Goal: Browse casually: Explore the website without a specific task or goal

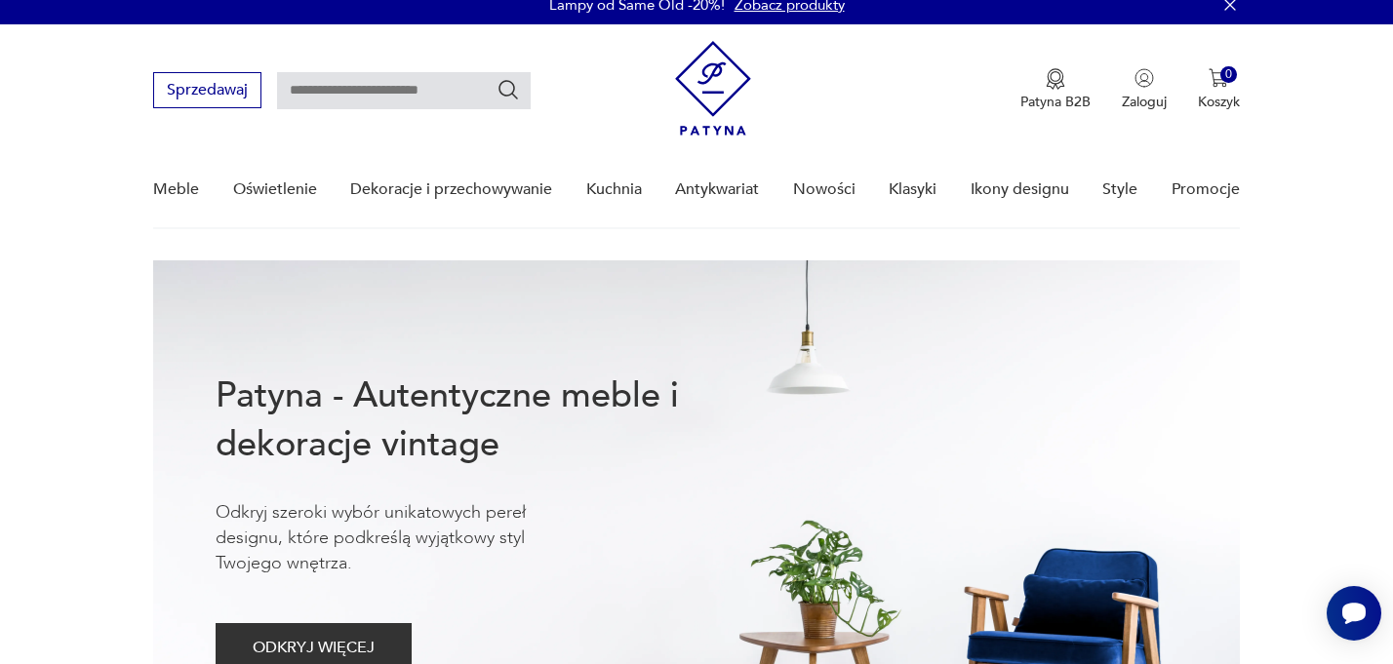
click at [401, 93] on input "text" at bounding box center [404, 90] width 254 height 37
type input "********"
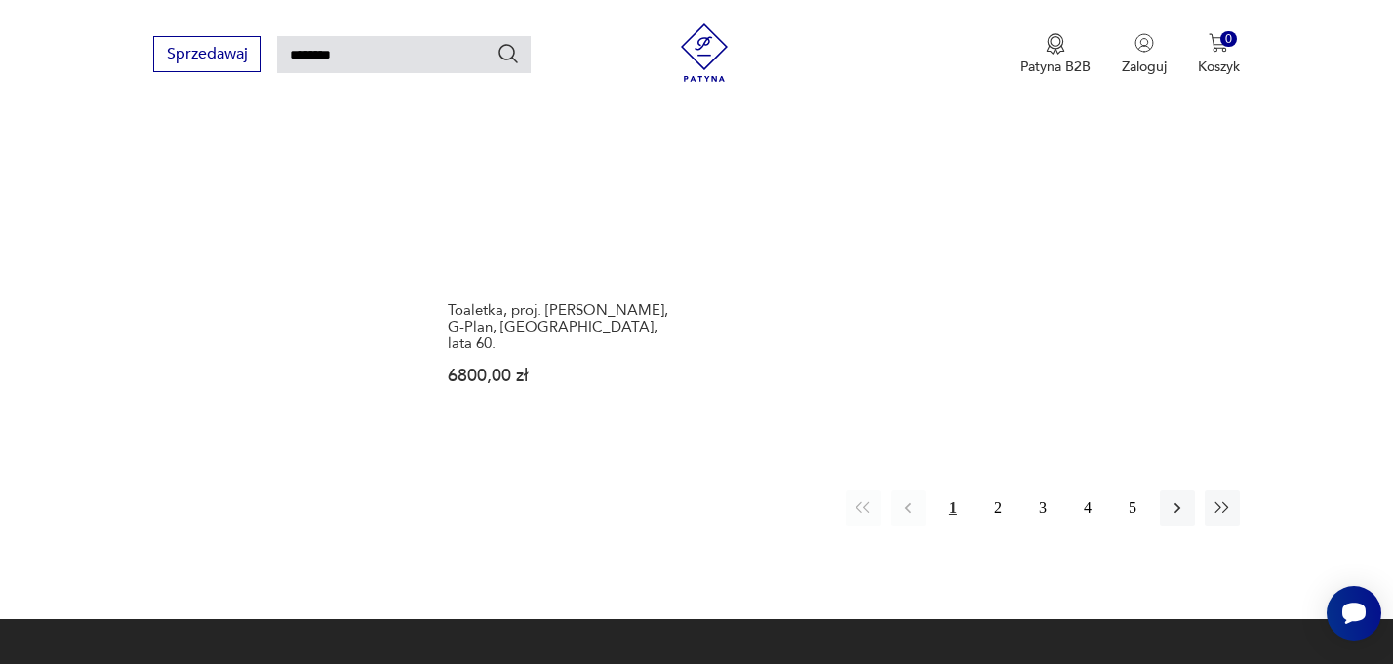
scroll to position [2478, 0]
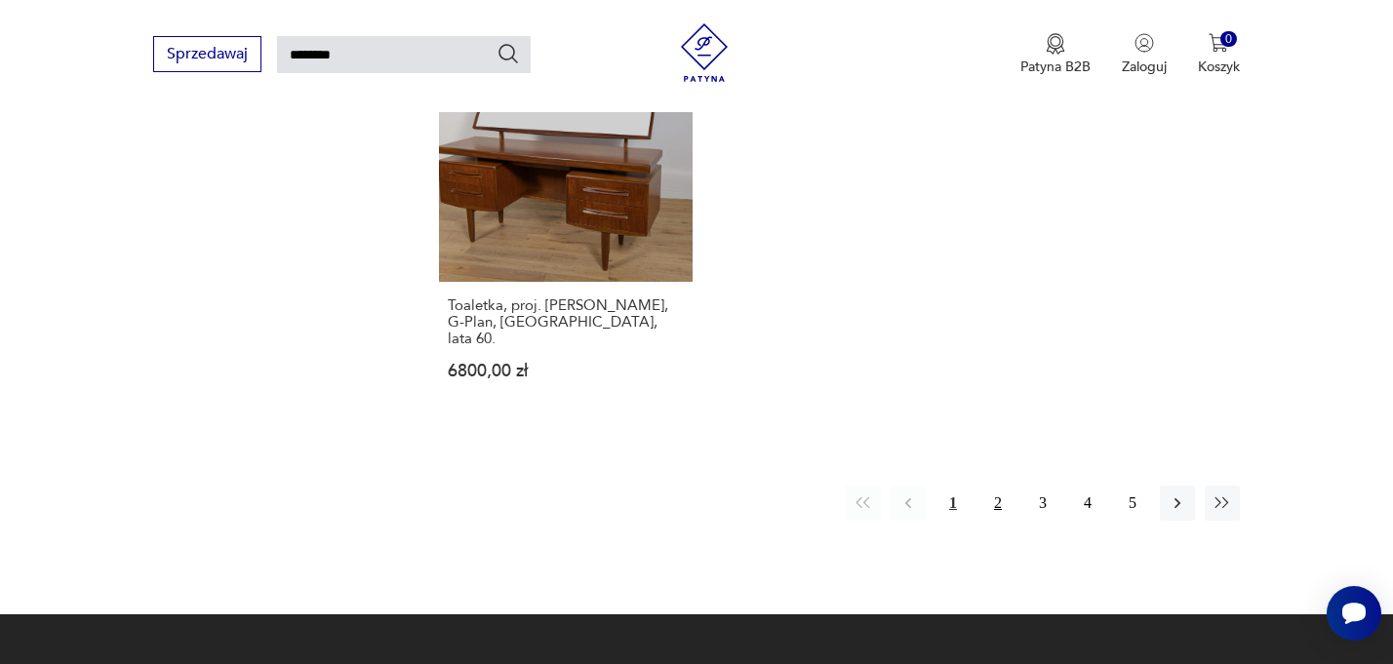
click at [1000, 486] on button "2" at bounding box center [997, 503] width 35 height 35
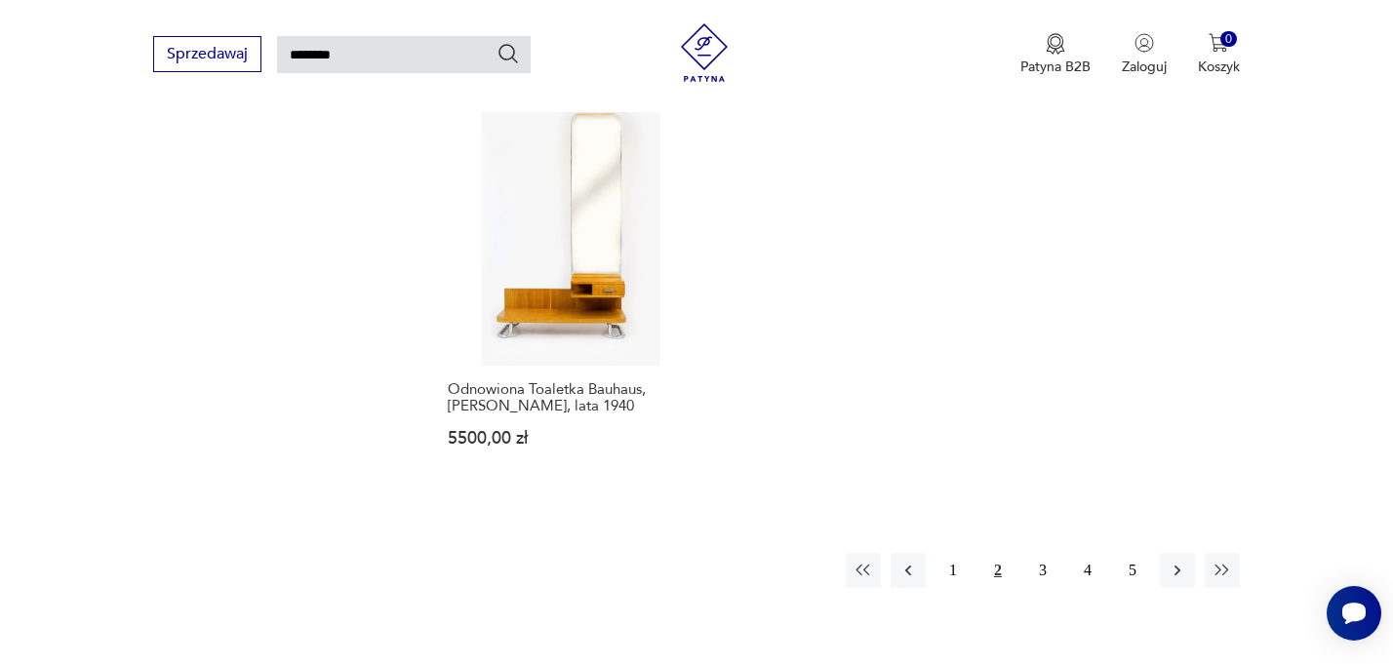
scroll to position [2464, 0]
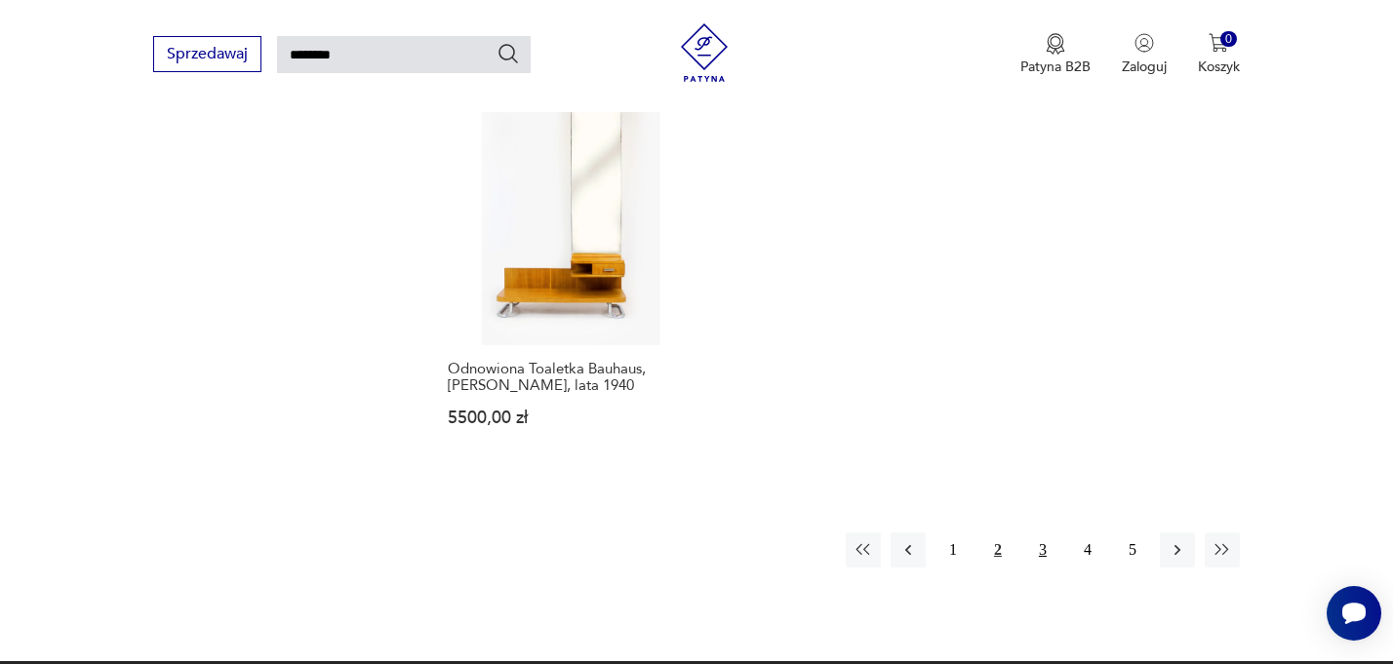
click at [1039, 533] on button "3" at bounding box center [1042, 550] width 35 height 35
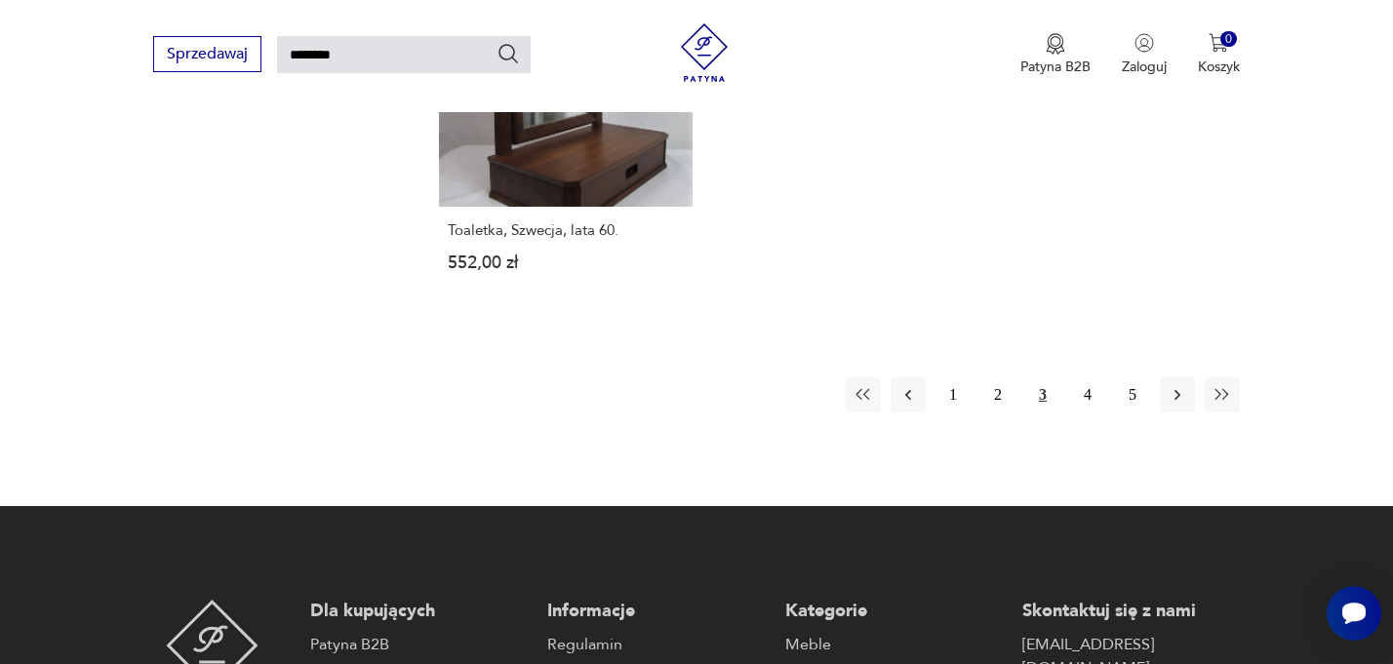
scroll to position [2578, 0]
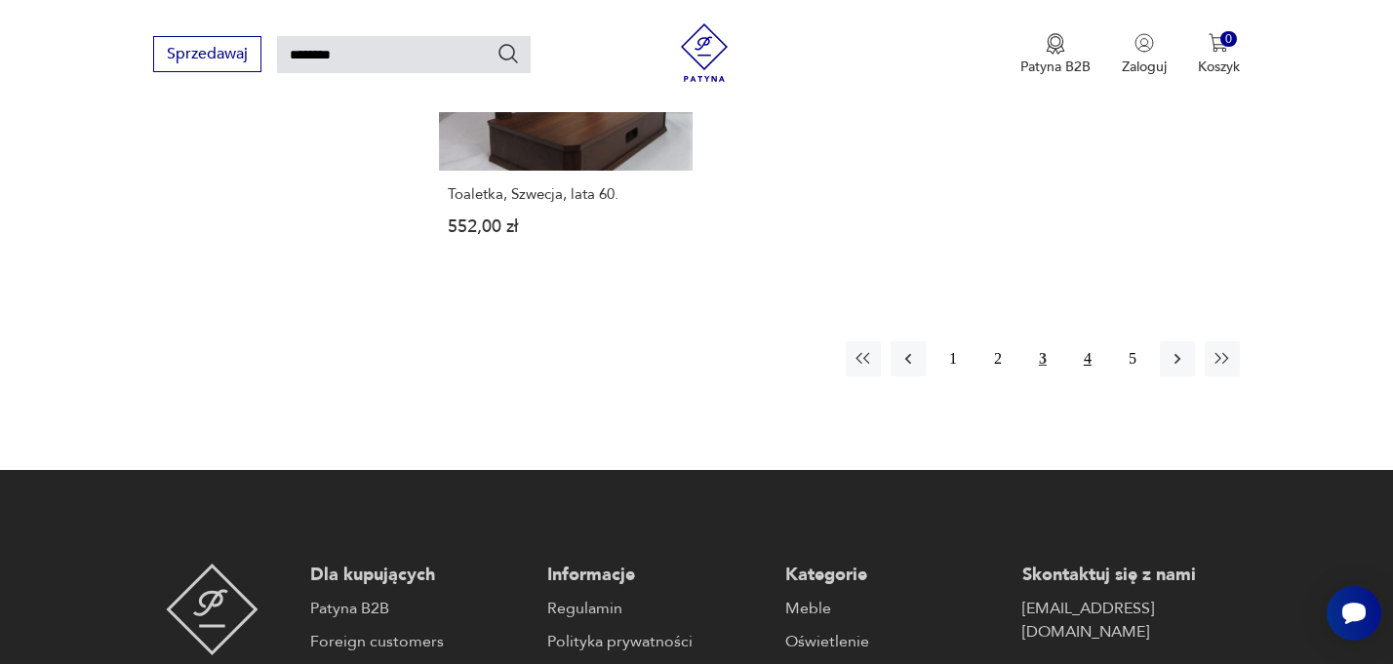
click at [1090, 341] on button "4" at bounding box center [1087, 358] width 35 height 35
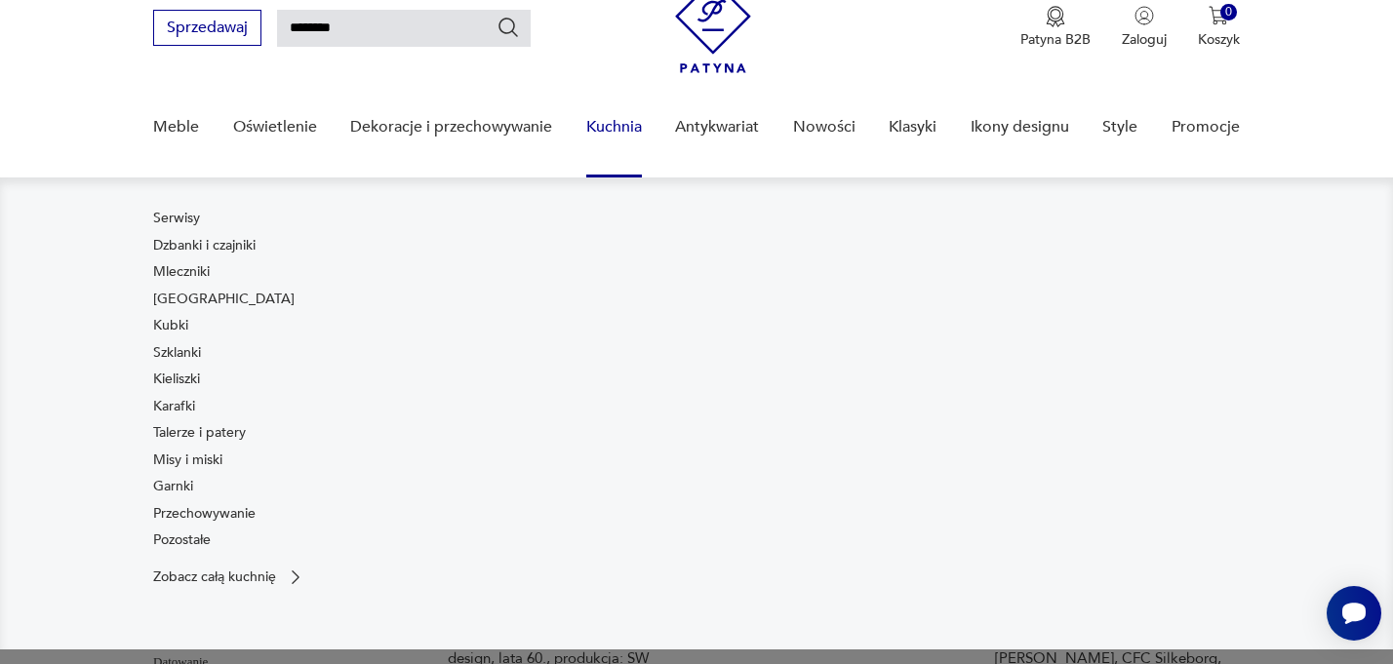
scroll to position [78, 0]
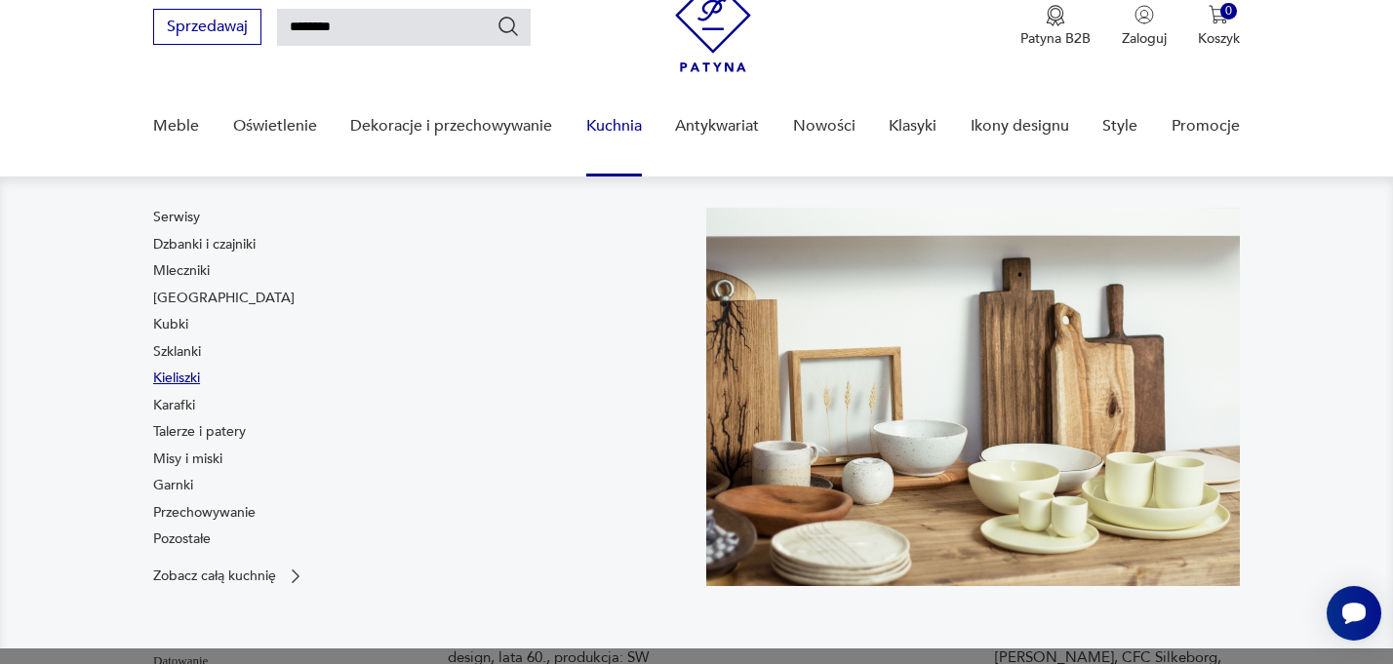
click at [180, 375] on link "Kieliszki" at bounding box center [176, 379] width 47 height 20
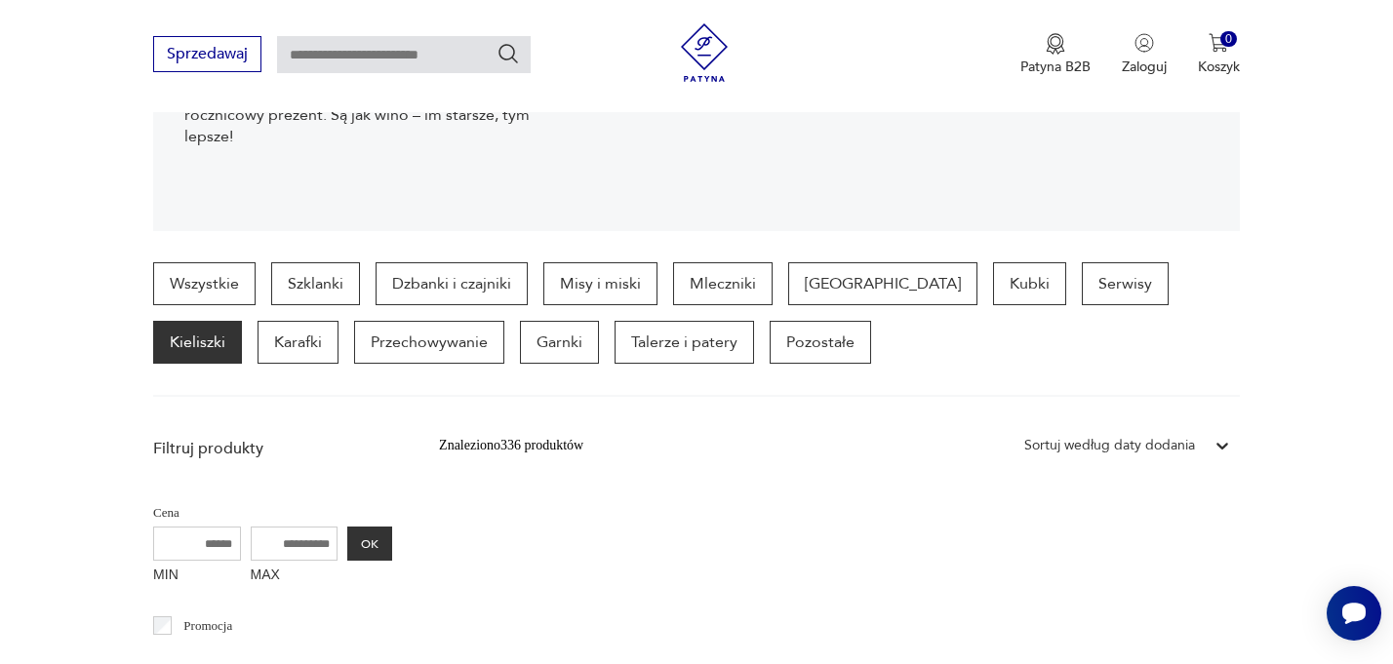
scroll to position [202, 0]
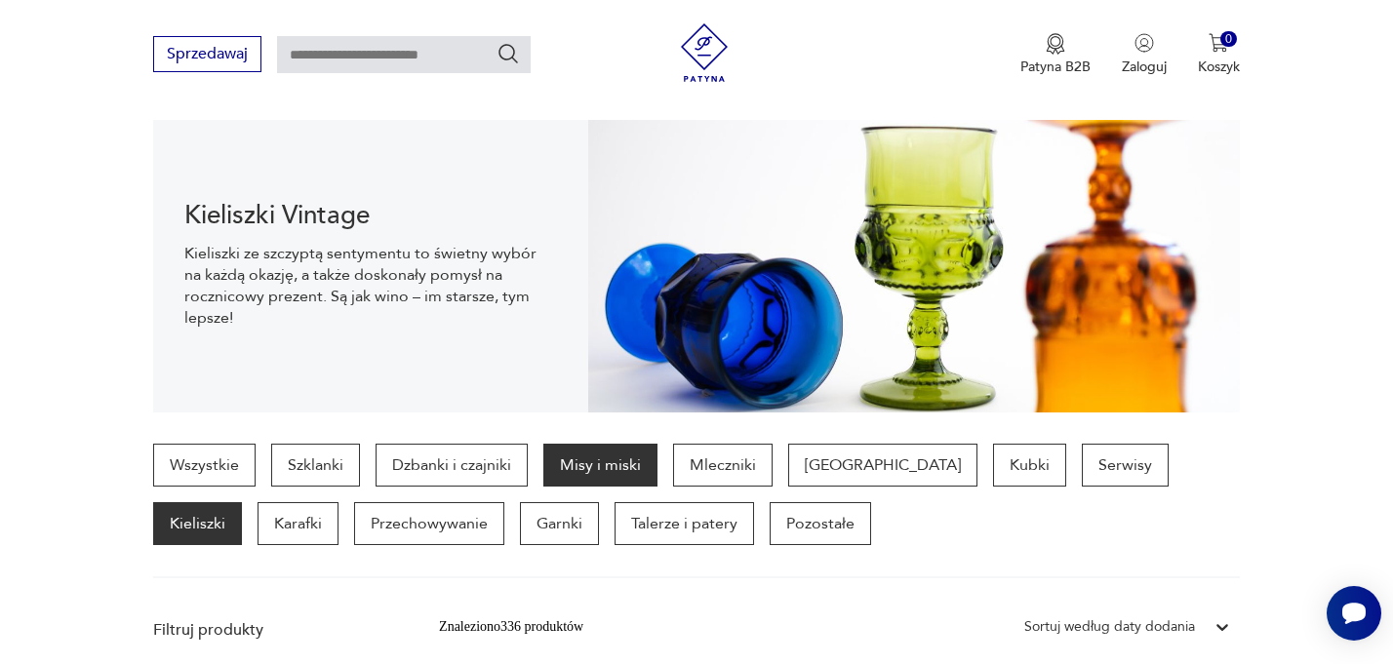
click at [589, 477] on p "Misy i miski" at bounding box center [600, 465] width 114 height 43
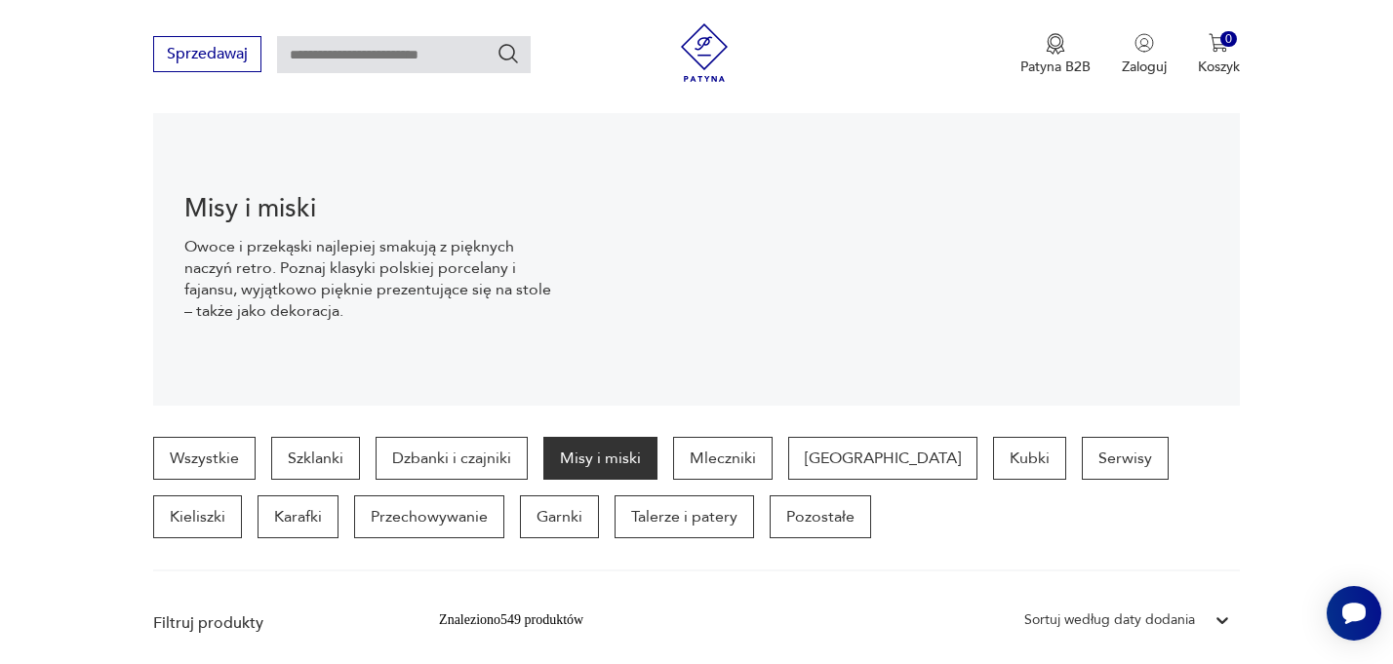
scroll to position [256, 0]
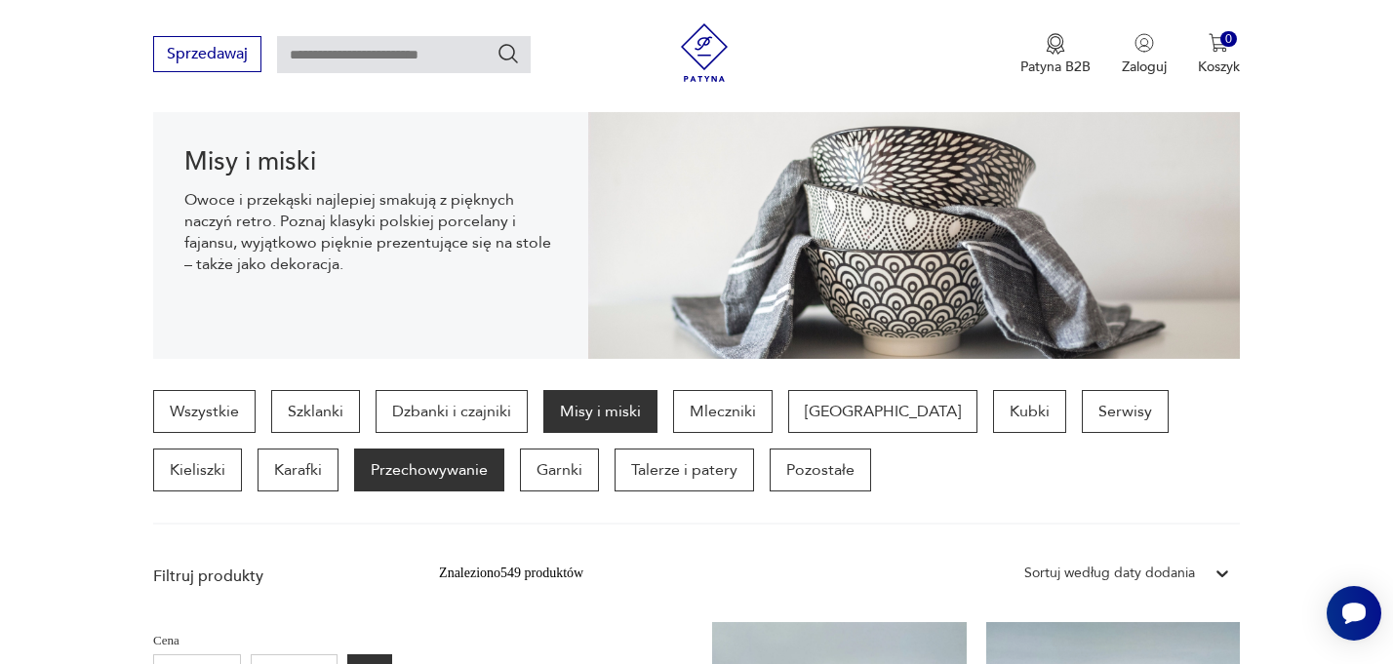
click at [362, 475] on p "Przechowywanie" at bounding box center [429, 470] width 150 height 43
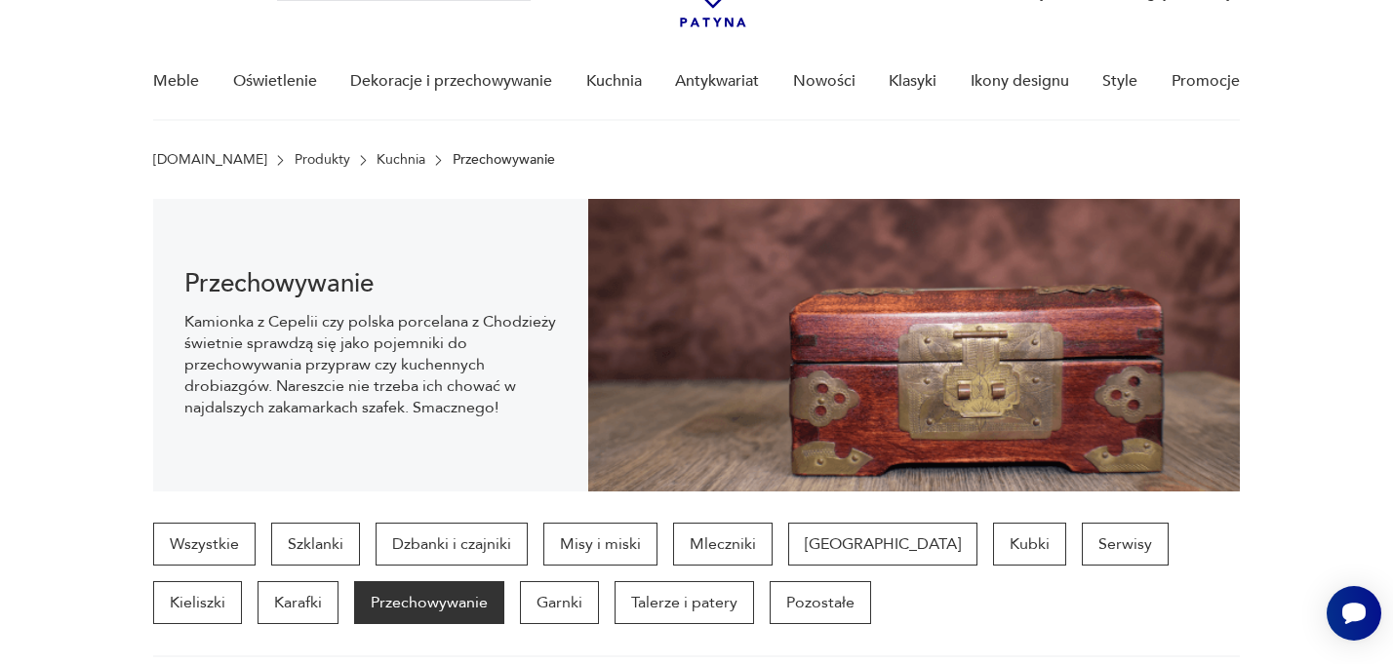
scroll to position [140, 0]
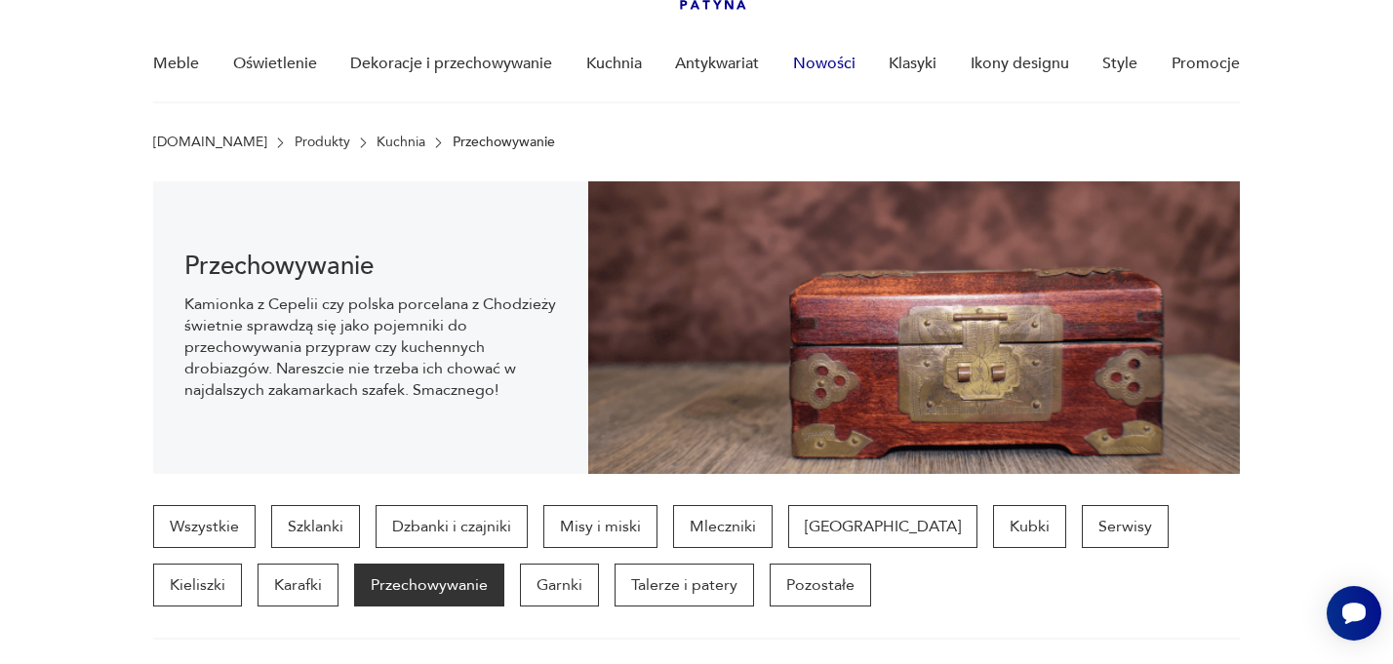
click at [829, 62] on link "Nowości" at bounding box center [824, 63] width 62 height 75
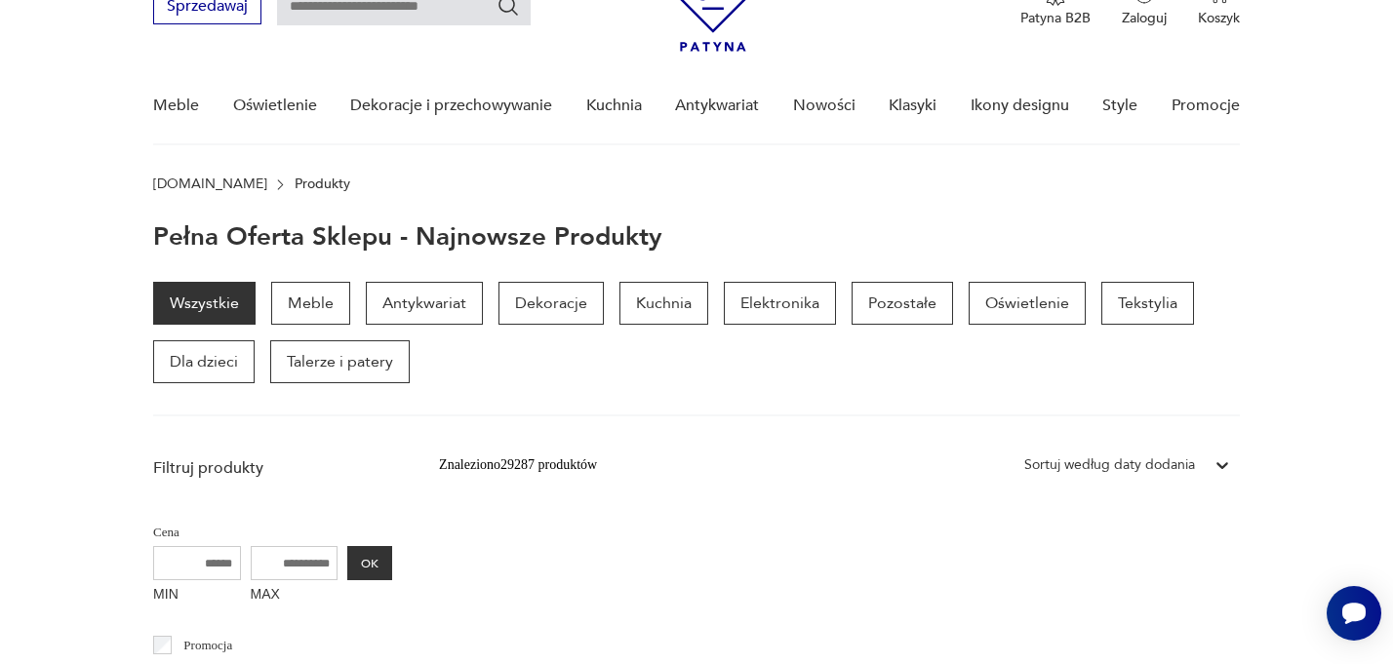
scroll to position [97, 0]
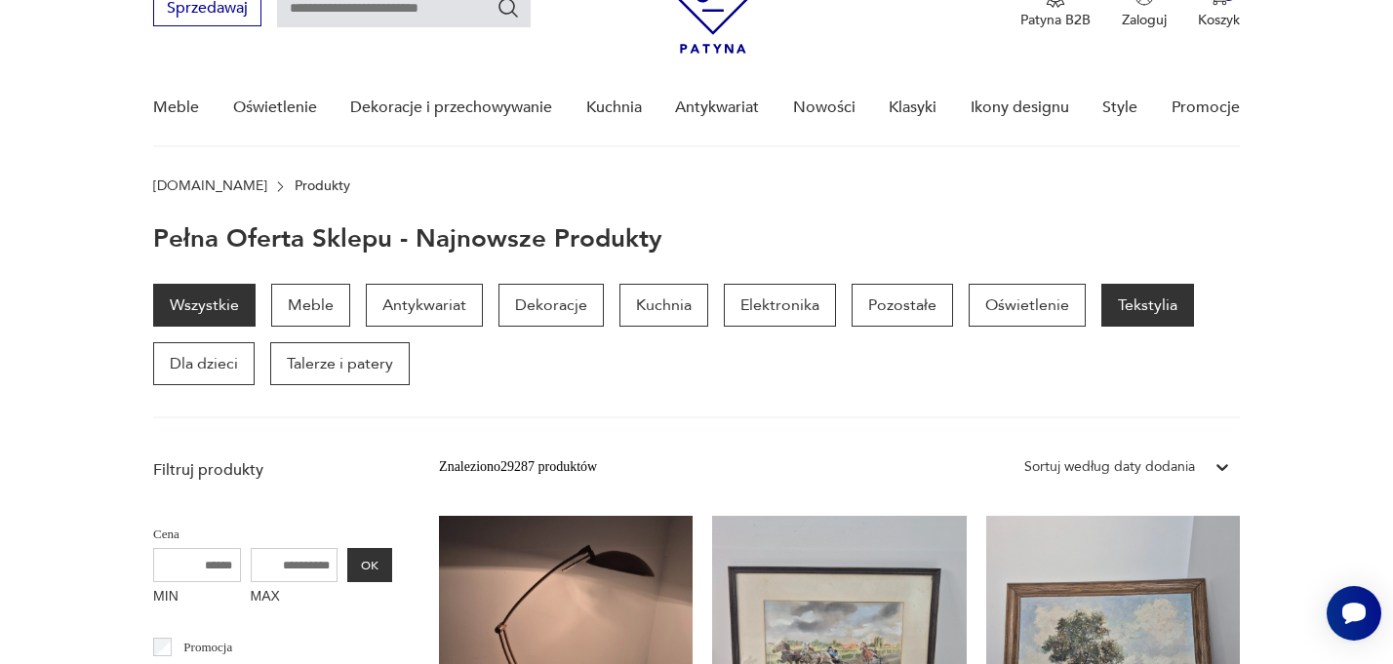
click at [1134, 303] on p "Tekstylia" at bounding box center [1147, 305] width 93 height 43
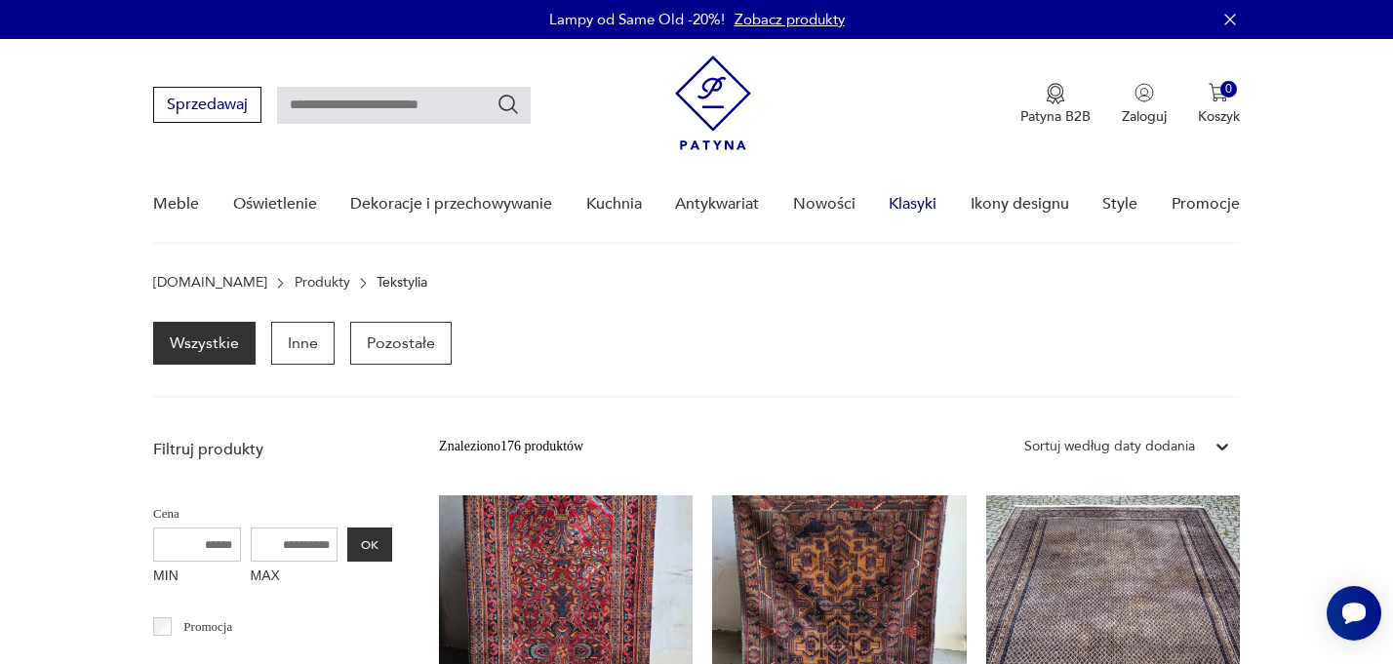
click at [917, 201] on link "Klasyki" at bounding box center [913, 204] width 48 height 75
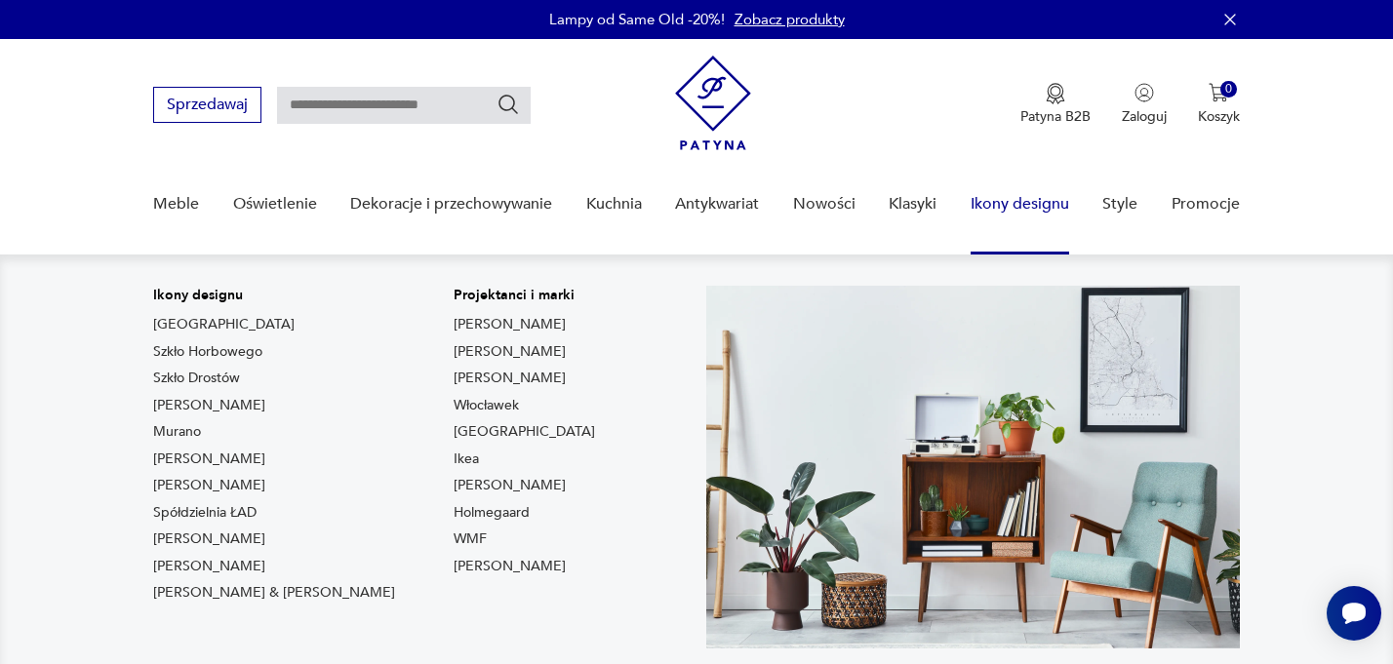
click at [1015, 207] on link "Ikony designu" at bounding box center [1020, 204] width 99 height 75
click at [992, 203] on link "Ikony designu" at bounding box center [1020, 204] width 99 height 75
click at [1024, 208] on link "Ikony designu" at bounding box center [1020, 204] width 99 height 75
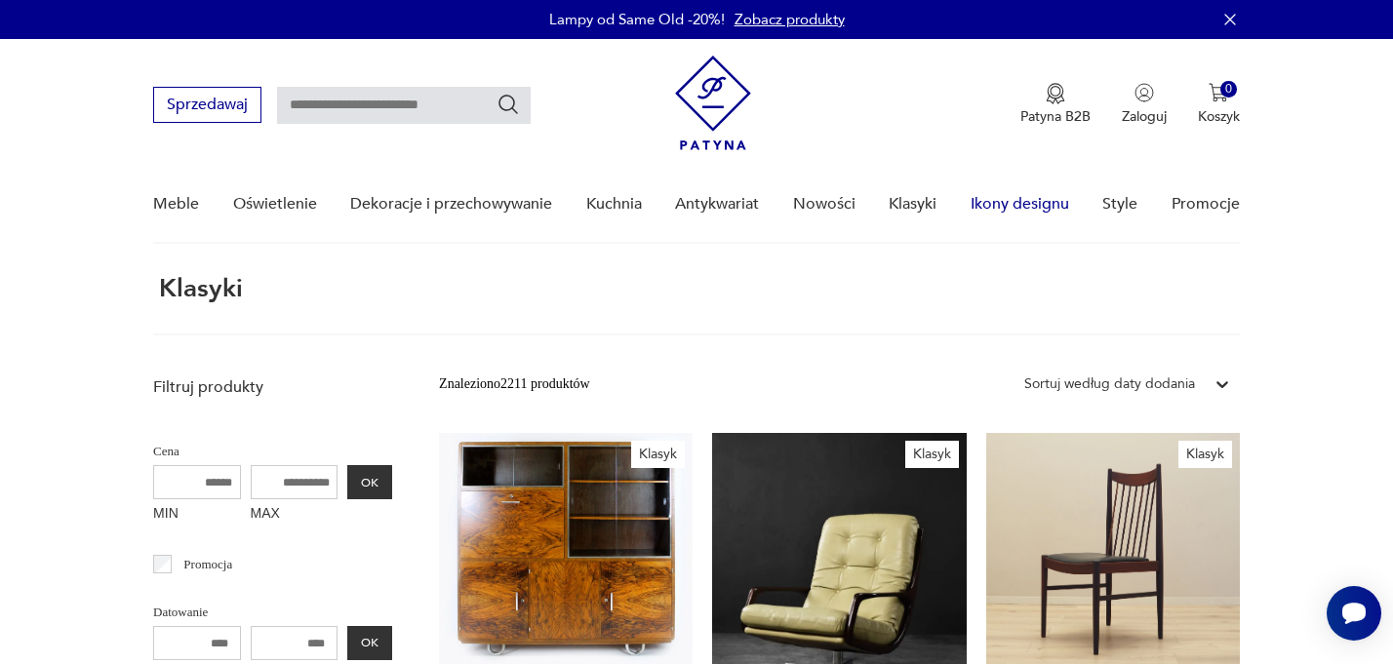
click at [1024, 208] on link "Ikony designu" at bounding box center [1020, 204] width 99 height 75
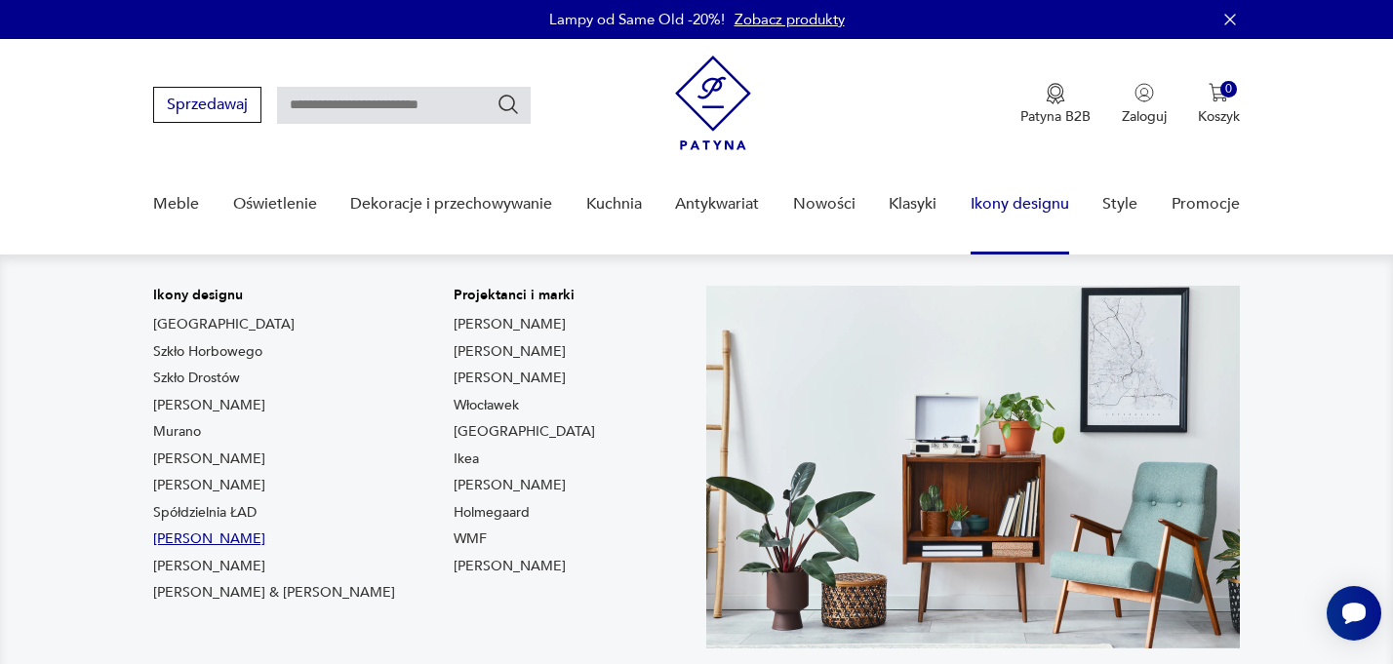
click at [197, 542] on link "[PERSON_NAME]" at bounding box center [209, 540] width 112 height 20
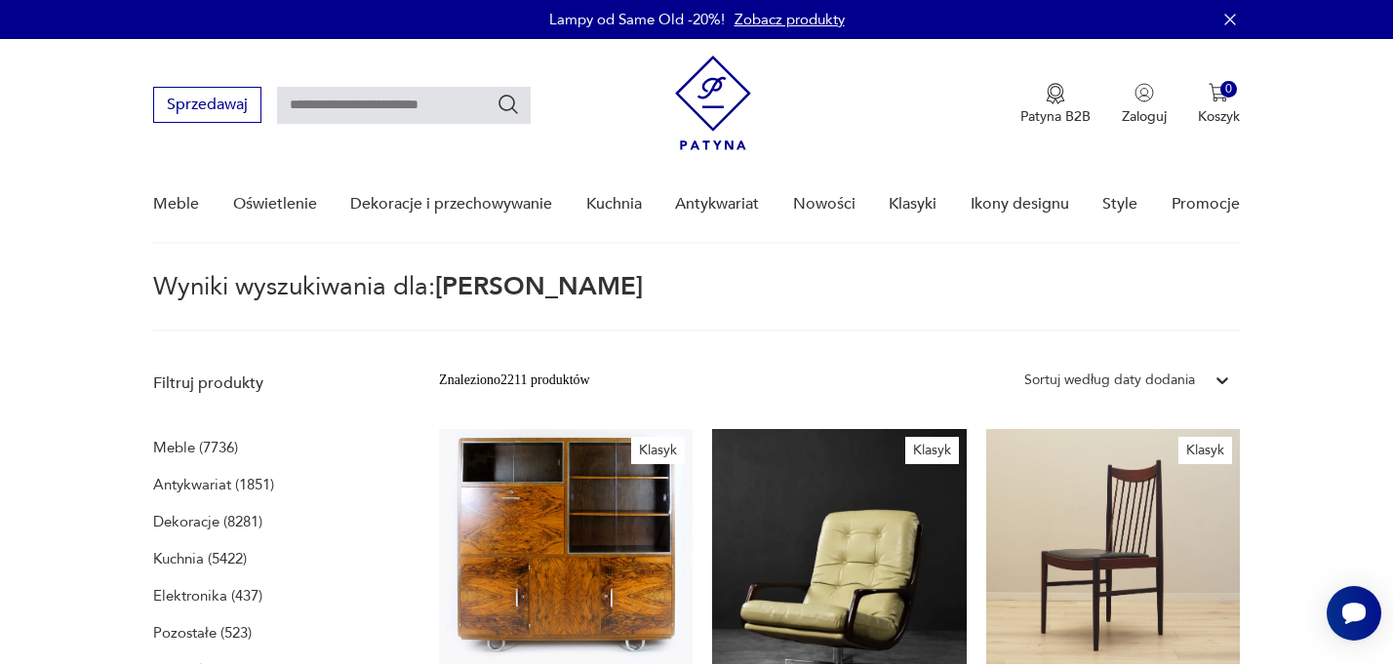
type input "******"
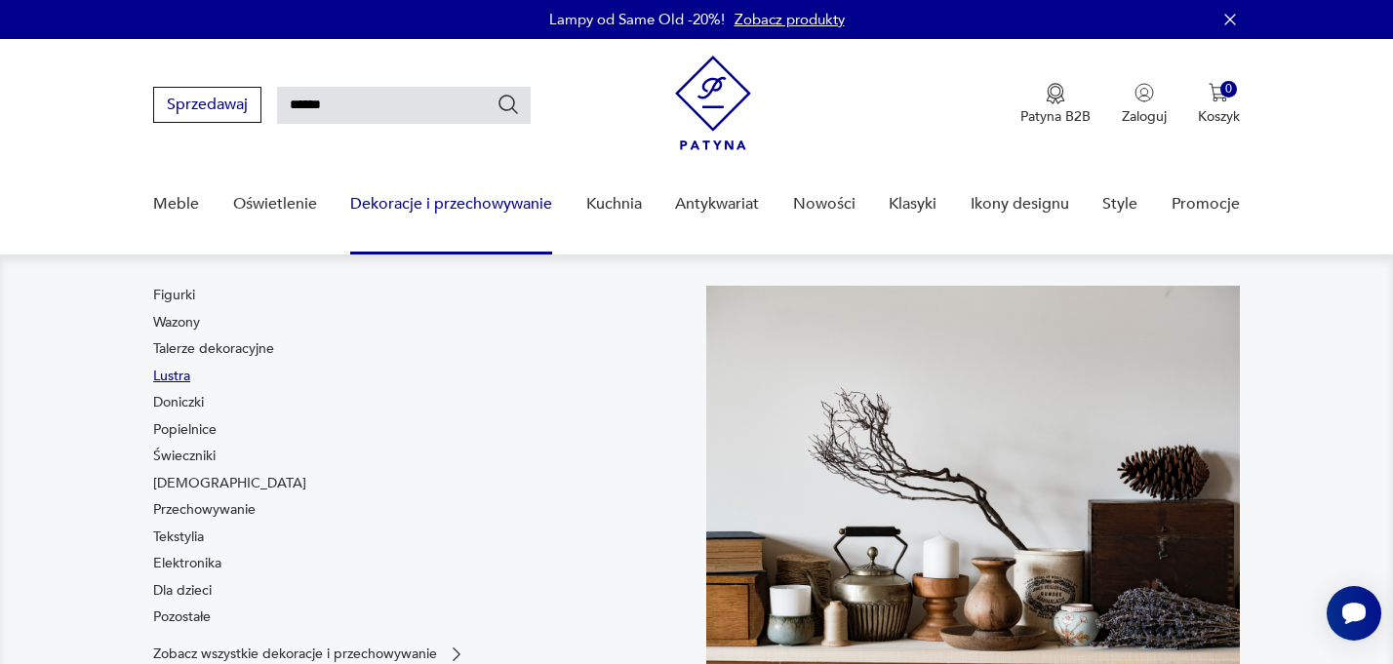
click at [174, 375] on link "Lustra" at bounding box center [171, 377] width 37 height 20
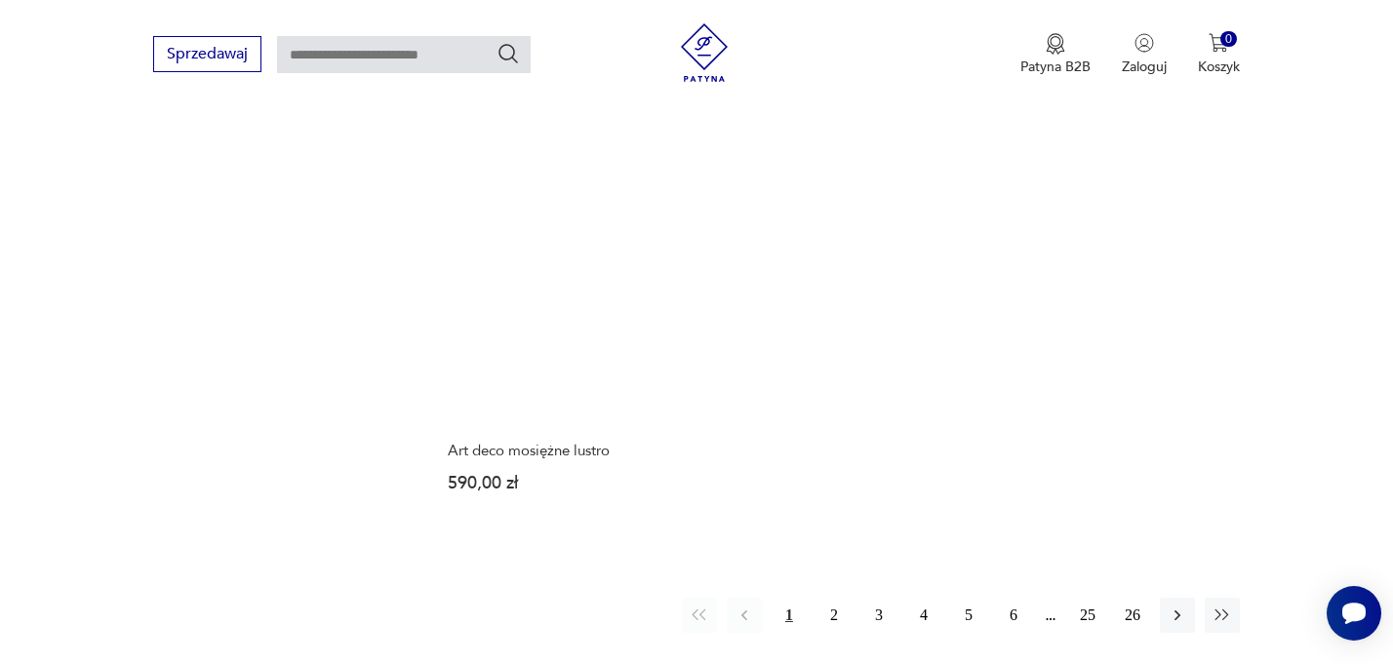
scroll to position [2771, 0]
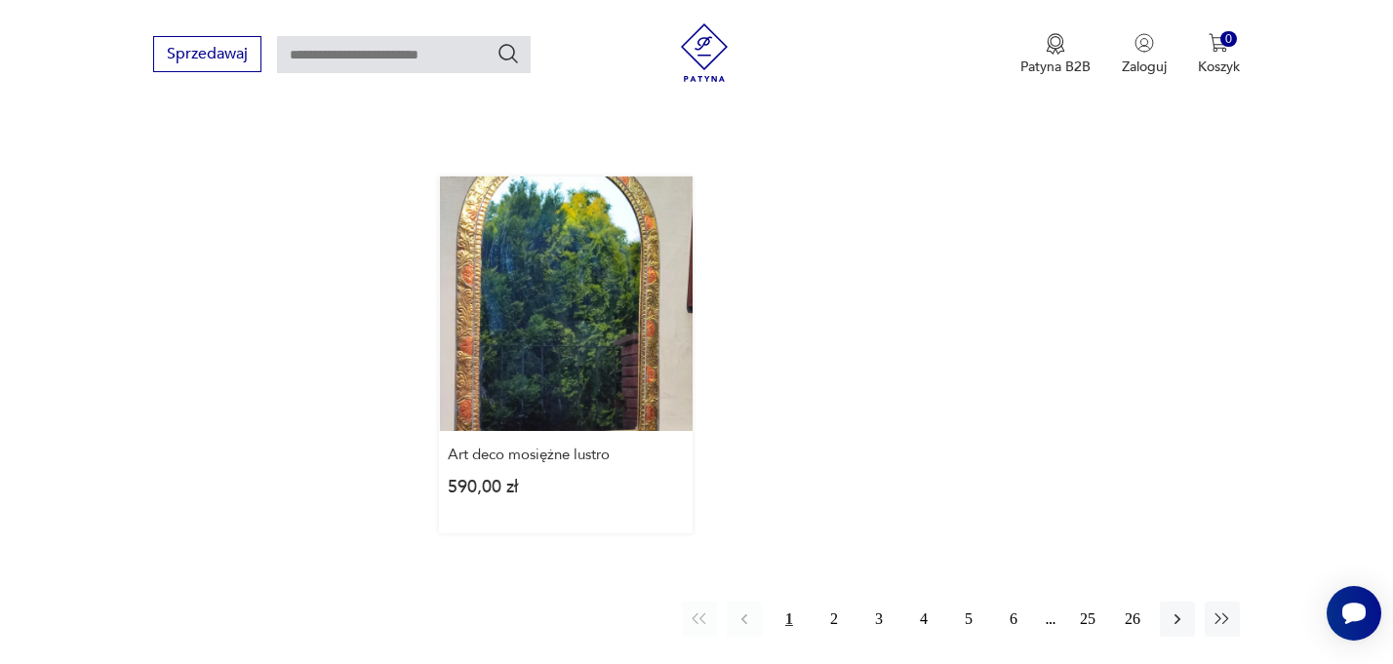
click at [566, 317] on link "Art deco mosiężne lustro 590,00 zł" at bounding box center [566, 355] width 254 height 356
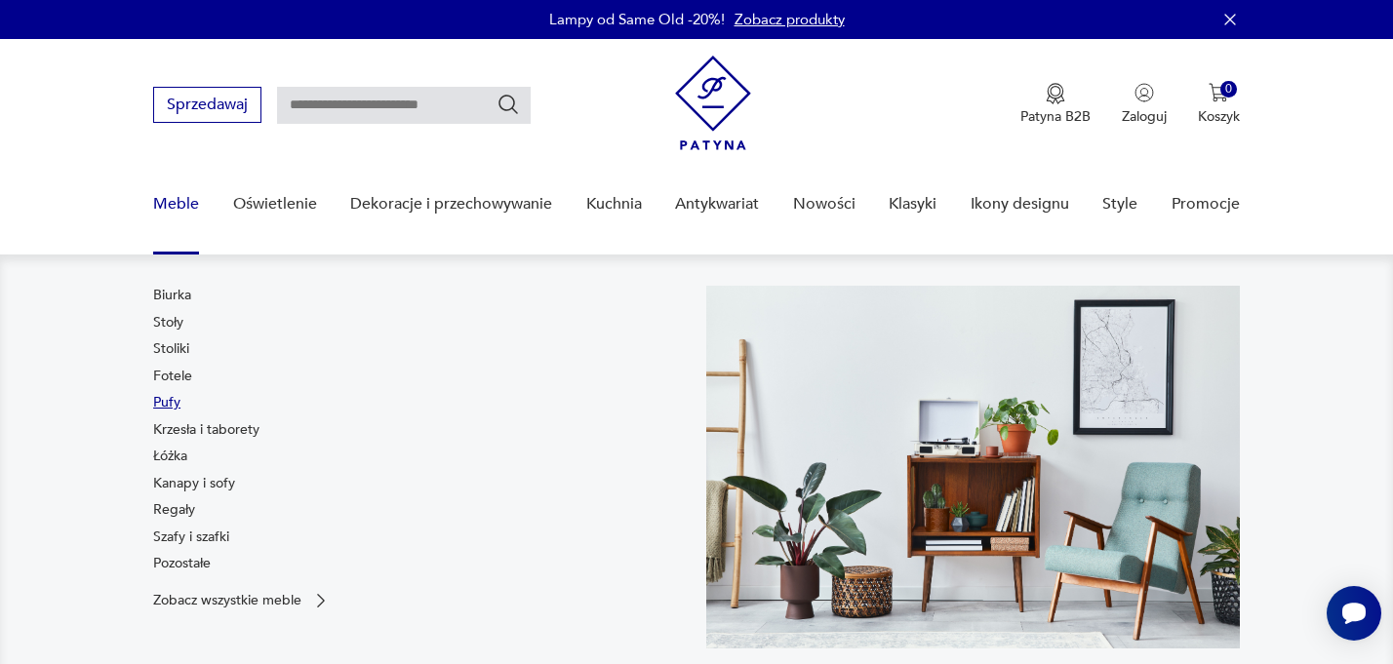
click at [167, 406] on link "Pufy" at bounding box center [166, 403] width 27 height 20
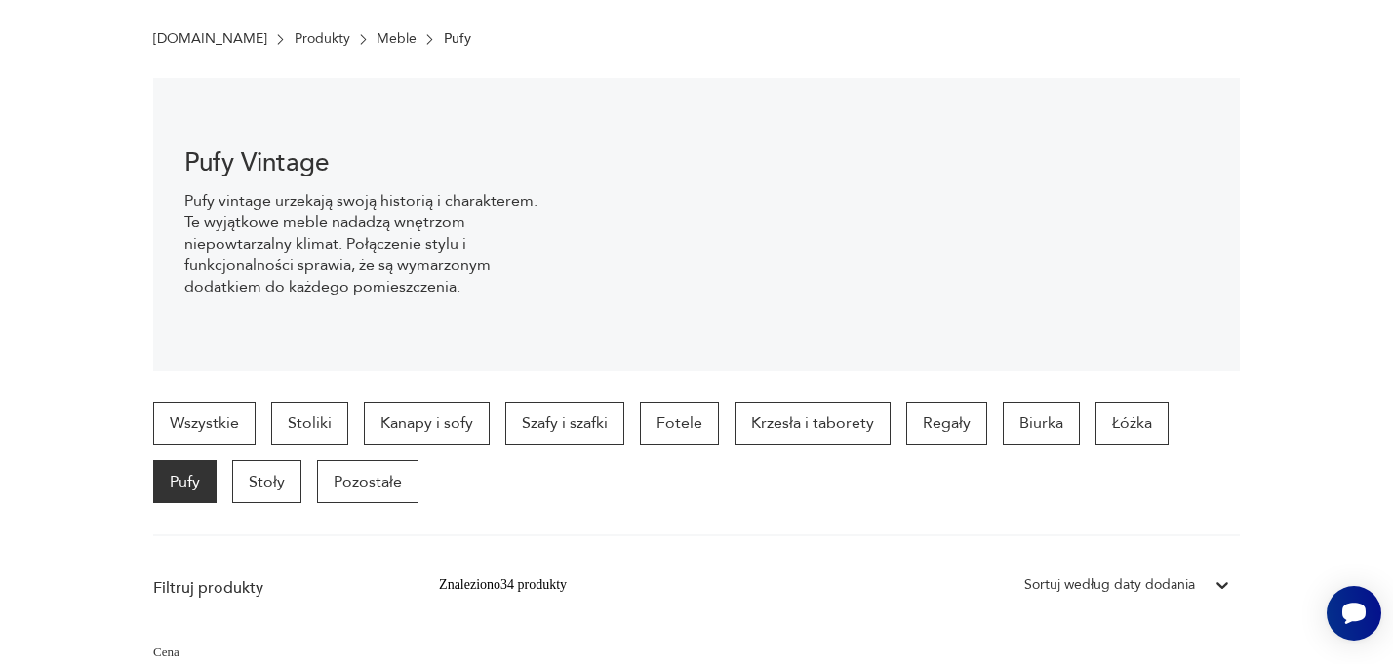
scroll to position [54, 0]
